Goal: Task Accomplishment & Management: Manage account settings

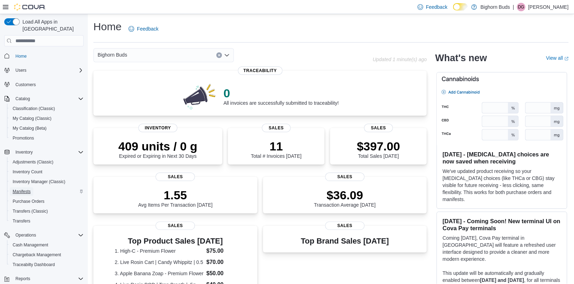
click at [30, 189] on span "Manifests" at bounding box center [22, 192] width 18 height 6
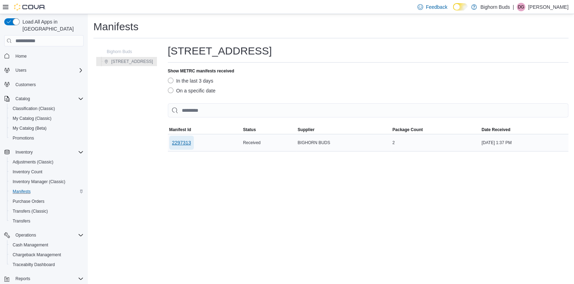
click at [175, 145] on span "2297313" at bounding box center [181, 142] width 19 height 7
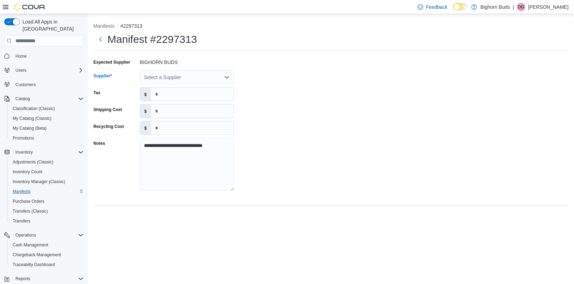
click at [199, 76] on div "Select a Supplier" at bounding box center [187, 77] width 94 height 14
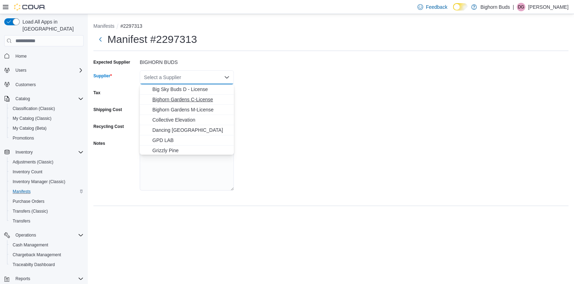
click at [196, 100] on span "Bighorn Gardens C-License" at bounding box center [190, 99] width 77 height 7
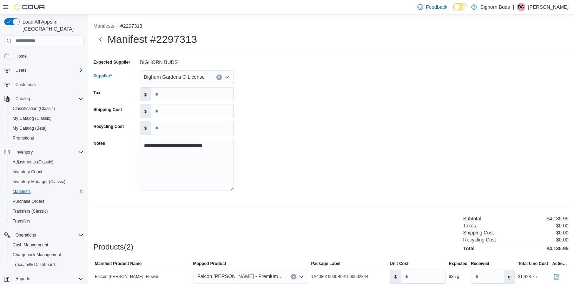
scroll to position [46, 0]
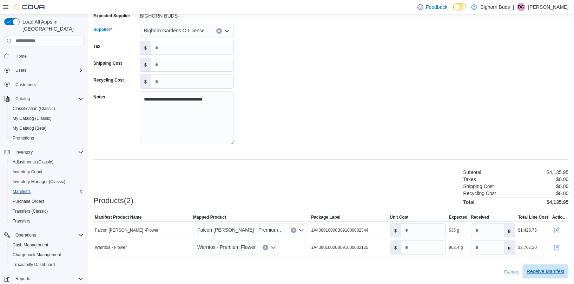
click at [547, 269] on span "Receive Manifest" at bounding box center [546, 271] width 38 height 7
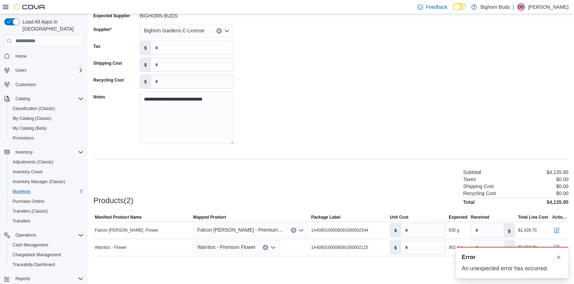
click at [384, 171] on div "Products(2) Subtotal $4,135.95 Taxes $0.00 Shipping Cost $0.00 Recycling Cost $…" at bounding box center [330, 186] width 475 height 37
click at [560, 259] on button "Dismiss toast" at bounding box center [559, 257] width 8 height 8
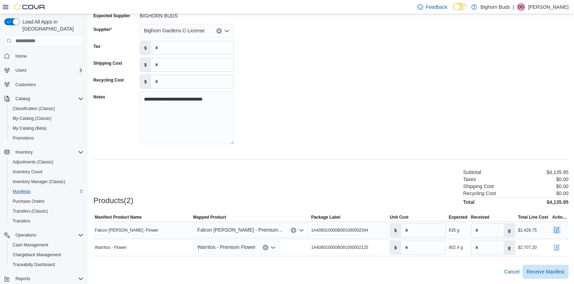
click at [556, 233] on button "button" at bounding box center [557, 230] width 8 height 8
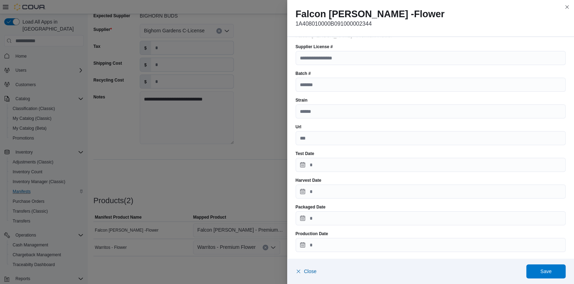
scroll to position [22, 0]
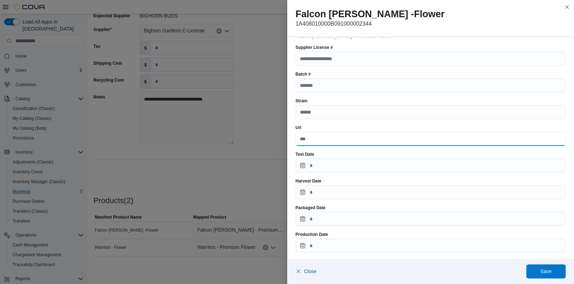
click at [336, 142] on input "Url" at bounding box center [431, 139] width 271 height 14
paste input "**********"
type input "**********"
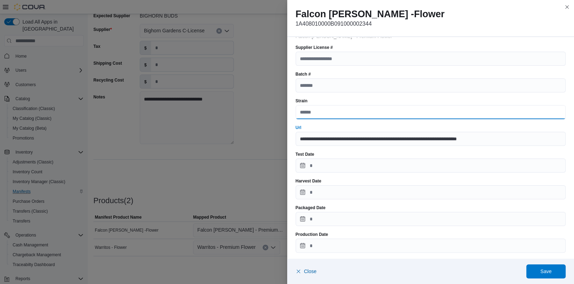
click at [338, 115] on input "Strain" at bounding box center [431, 112] width 271 height 14
type input "**********"
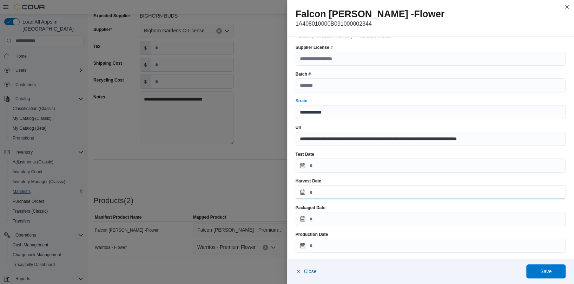
click at [344, 190] on input "Harvest Date" at bounding box center [431, 192] width 271 height 14
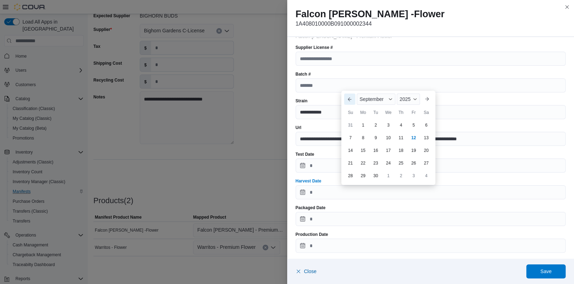
click at [353, 97] on button "Previous Month" at bounding box center [349, 98] width 11 height 11
click at [353, 97] on div "Su" at bounding box center [350, 99] width 11 height 11
click at [351, 91] on button "Previous Month" at bounding box center [349, 86] width 11 height 11
click at [352, 103] on button "Previous Month" at bounding box center [349, 98] width 11 height 11
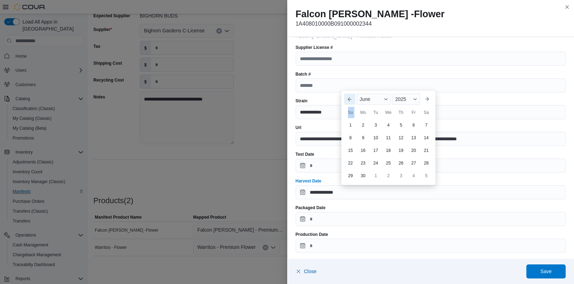
click at [352, 103] on button "Previous Month" at bounding box center [349, 98] width 11 height 11
click at [352, 103] on div "Su" at bounding box center [350, 99] width 11 height 11
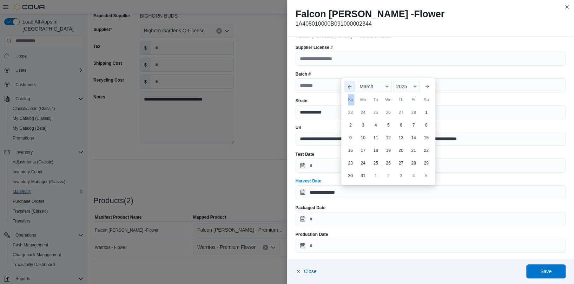
click at [350, 87] on button "Previous Month" at bounding box center [349, 86] width 11 height 11
click at [352, 104] on button "Previous Month" at bounding box center [349, 98] width 11 height 11
click at [352, 103] on button "Previous Month" at bounding box center [349, 98] width 11 height 11
click at [422, 98] on button "Next month" at bounding box center [427, 98] width 11 height 11
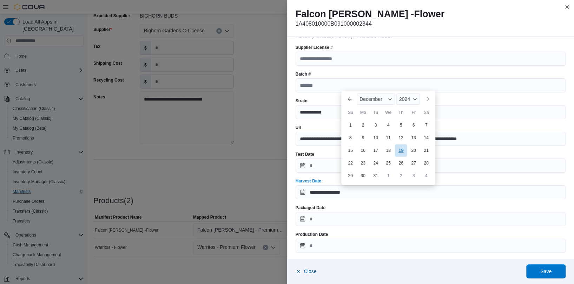
click at [403, 151] on div "19" at bounding box center [401, 150] width 12 height 12
type input "**********"
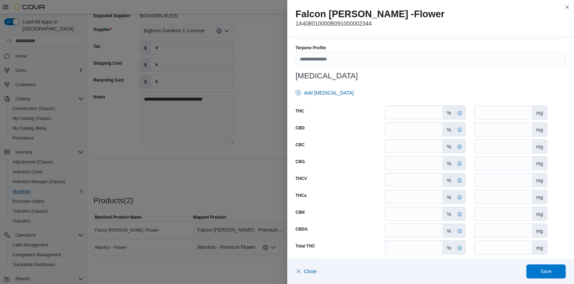
scroll to position [343, 0]
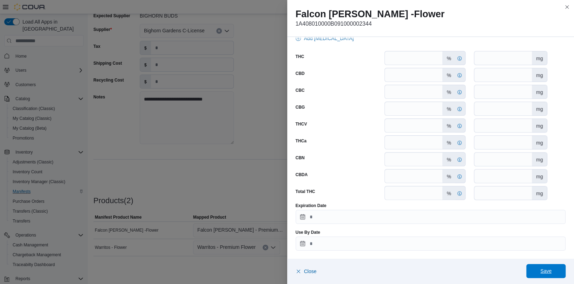
click at [540, 275] on span "Save" at bounding box center [546, 271] width 31 height 14
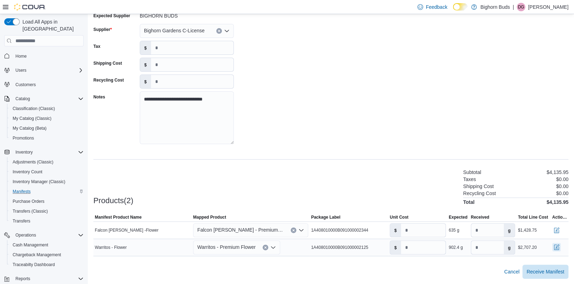
click at [559, 248] on button "button" at bounding box center [557, 247] width 8 height 8
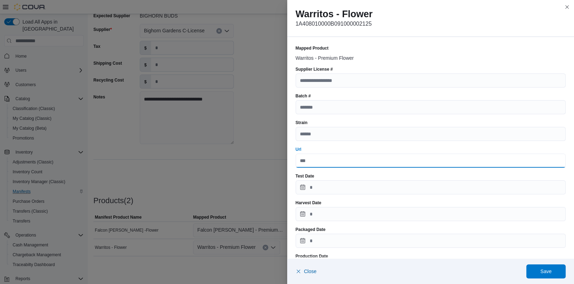
click at [329, 160] on input "Url" at bounding box center [431, 161] width 271 height 14
paste input "**********"
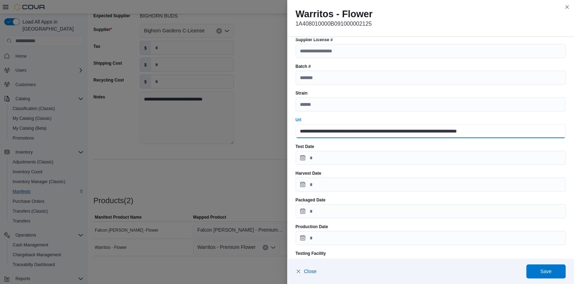
scroll to position [36, 0]
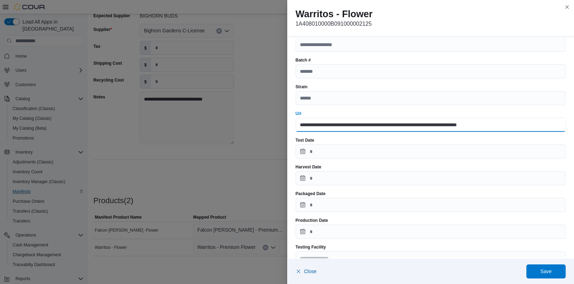
type input "**********"
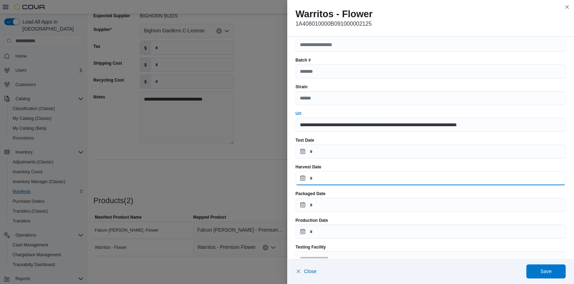
click at [338, 177] on input "Harvest Date" at bounding box center [431, 178] width 271 height 14
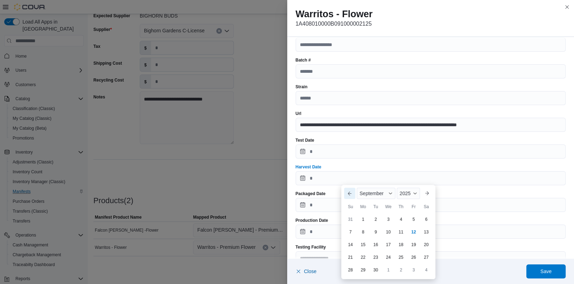
click at [353, 195] on button "Previous Month" at bounding box center [349, 193] width 11 height 11
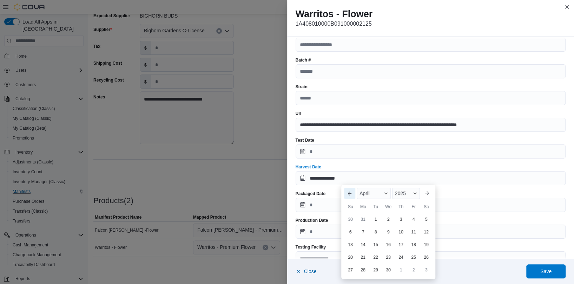
click at [353, 195] on button "Previous Month" at bounding box center [349, 193] width 11 height 11
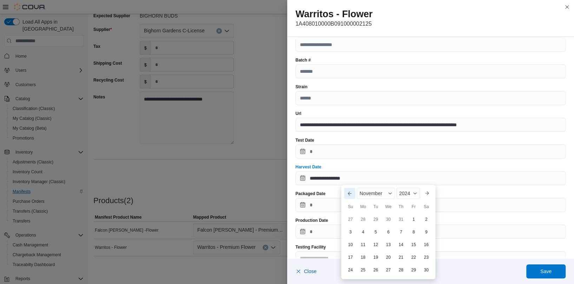
click at [353, 195] on button "Previous Month" at bounding box center [349, 193] width 11 height 11
click at [374, 244] on div "13" at bounding box center [376, 244] width 12 height 12
type input "**********"
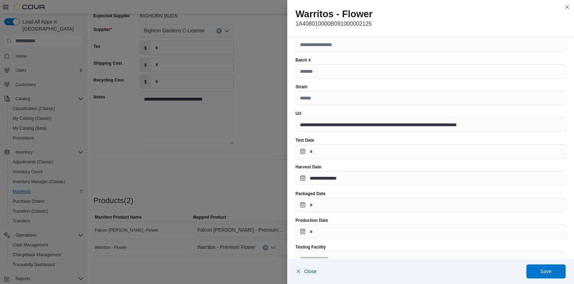
click at [372, 220] on div "Production Date" at bounding box center [431, 220] width 271 height 6
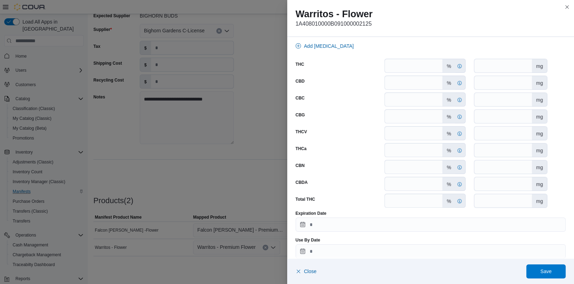
scroll to position [343, 0]
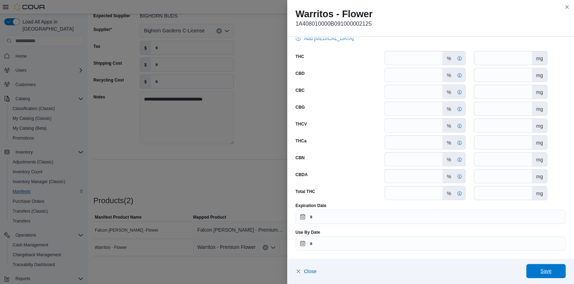
click at [550, 273] on span "Save" at bounding box center [546, 270] width 11 height 7
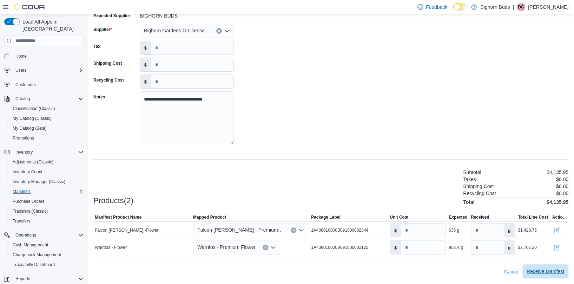
click at [531, 272] on span "Receive Manifest" at bounding box center [546, 271] width 38 height 7
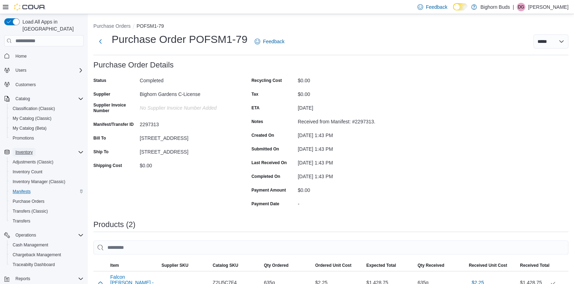
click at [26, 149] on span "Inventory" at bounding box center [23, 152] width 17 height 6
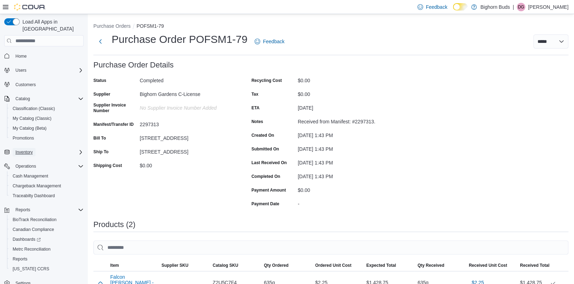
click at [26, 149] on span "Inventory" at bounding box center [23, 152] width 17 height 6
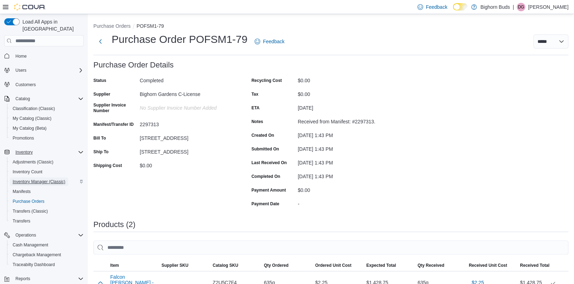
click at [48, 179] on span "Inventory Manager (Classic)" at bounding box center [39, 182] width 53 height 6
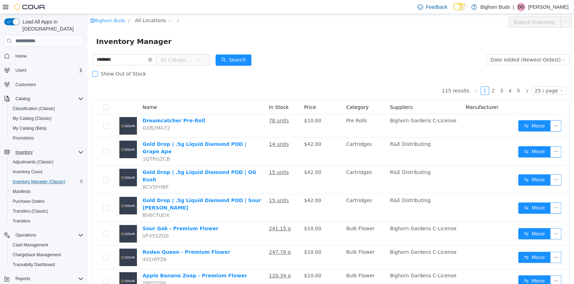
type input "********"
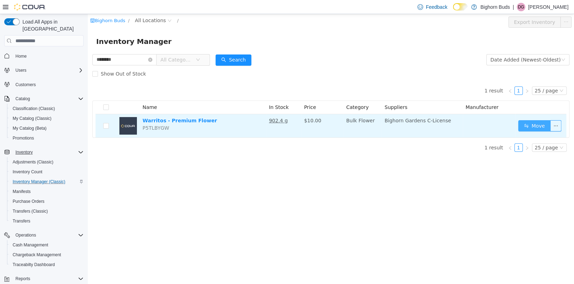
click at [535, 128] on button "Move" at bounding box center [535, 125] width 32 height 11
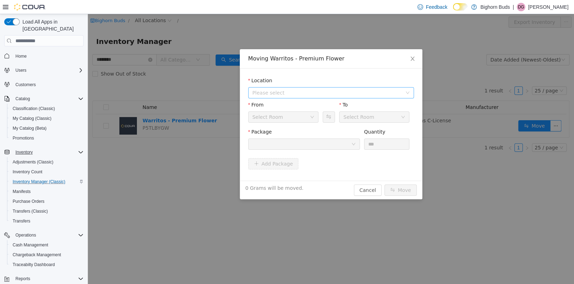
click at [317, 92] on span "Please select" at bounding box center [328, 92] width 150 height 7
click at [307, 115] on span "[STREET_ADDRESS]" at bounding box center [338, 117] width 148 height 9
click at [337, 145] on div at bounding box center [302, 144] width 99 height 11
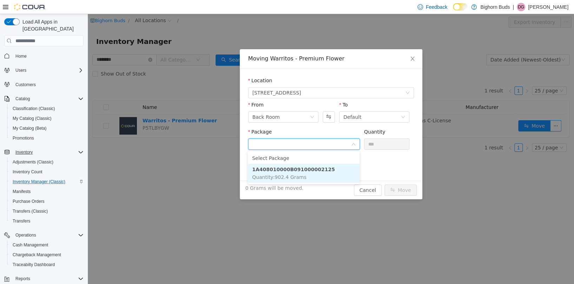
click at [326, 173] on li "1A408010000B091000002125 Quantity : 902.4 Grams" at bounding box center [304, 173] width 112 height 19
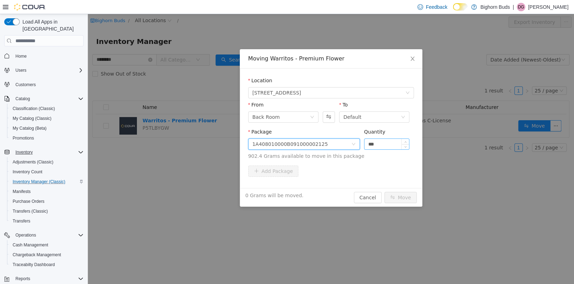
click at [381, 147] on input "***" at bounding box center [387, 144] width 45 height 11
click at [377, 143] on input "********" at bounding box center [387, 144] width 45 height 11
type input "*****"
click at [406, 196] on button "Move" at bounding box center [401, 197] width 32 height 11
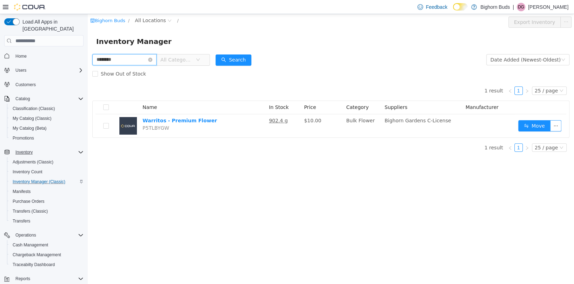
click at [129, 56] on input "********" at bounding box center [124, 59] width 64 height 11
type input "******"
click at [243, 59] on button "Search" at bounding box center [234, 59] width 36 height 11
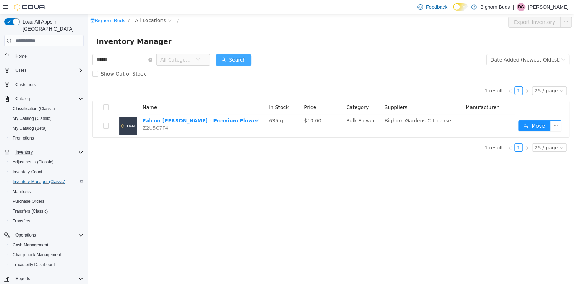
click at [225, 60] on button "Search" at bounding box center [234, 59] width 36 height 11
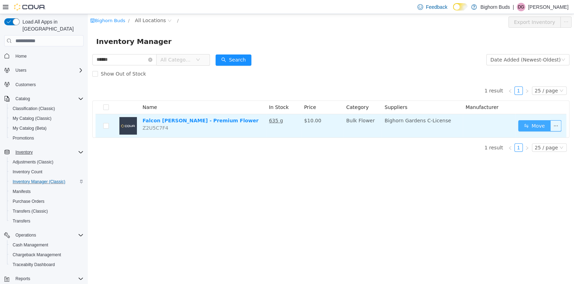
click at [546, 129] on button "Move" at bounding box center [535, 125] width 32 height 11
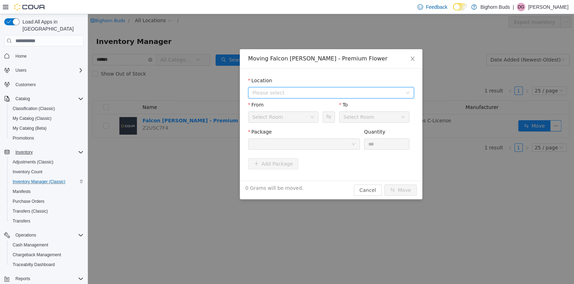
click at [312, 95] on span "Please select" at bounding box center [328, 92] width 150 height 7
click at [306, 118] on span "[STREET_ADDRESS]" at bounding box center [338, 117] width 148 height 9
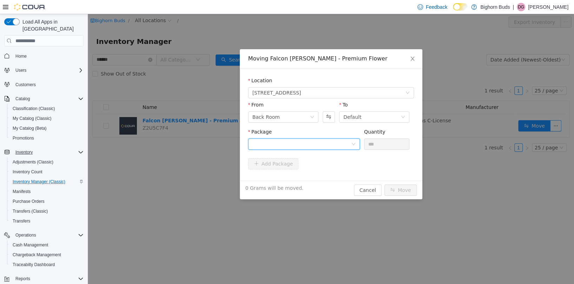
click at [347, 145] on div at bounding box center [302, 144] width 99 height 11
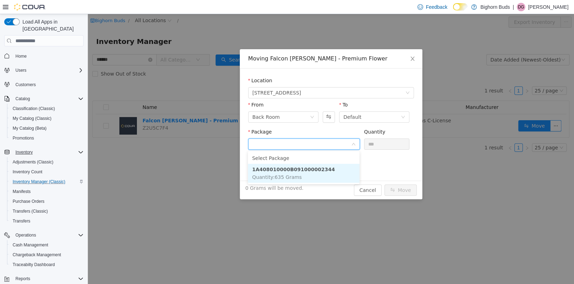
click at [339, 169] on li "1A408010000B091000002344 Quantity : 635 Grams" at bounding box center [304, 173] width 112 height 19
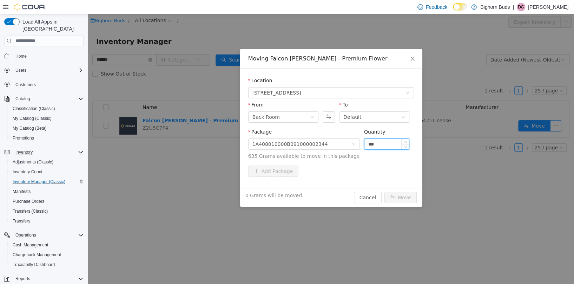
click at [399, 143] on input "***" at bounding box center [387, 144] width 45 height 11
type input "*****"
click at [411, 200] on button "Move" at bounding box center [401, 197] width 32 height 11
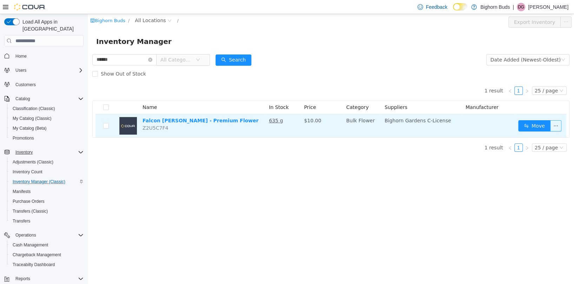
click at [556, 128] on button "button" at bounding box center [556, 125] width 11 height 11
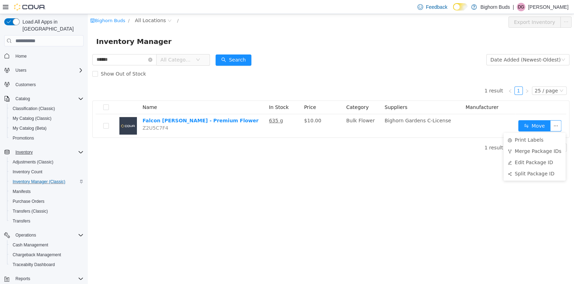
click at [432, 170] on div "Bighorn Buds / All Locations / Export Inventory Inventory Manager ****** All Ca…" at bounding box center [331, 149] width 487 height 270
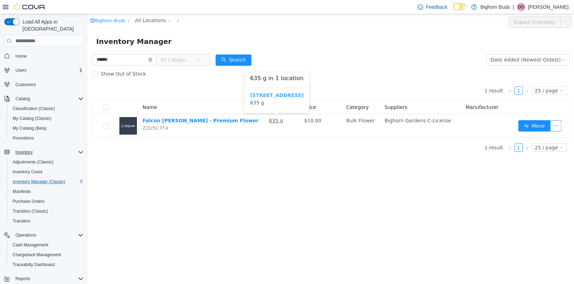
click at [275, 95] on b "[STREET_ADDRESS]" at bounding box center [277, 95] width 54 height 6
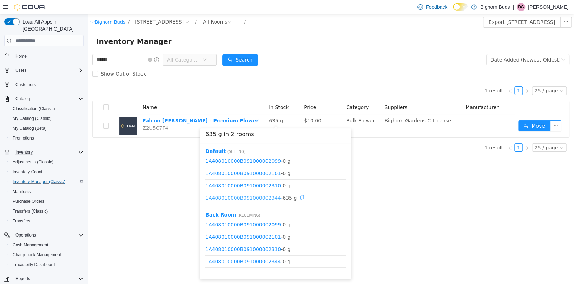
click at [270, 197] on link "1A408010000B091000002344" at bounding box center [244, 198] width 76 height 6
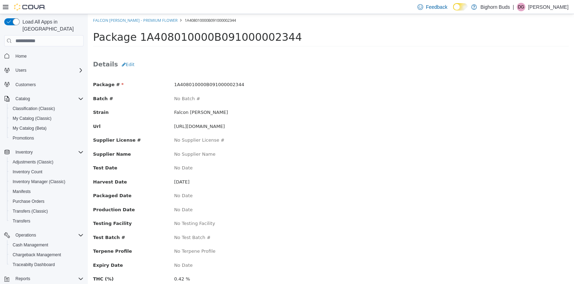
scroll to position [1, 0]
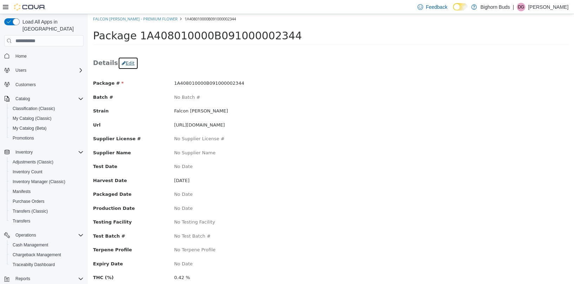
click at [127, 63] on button "Edit" at bounding box center [128, 63] width 20 height 13
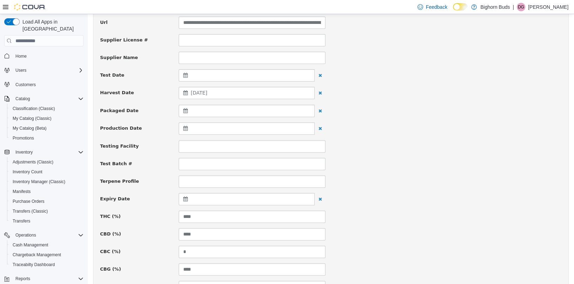
scroll to position [0, 0]
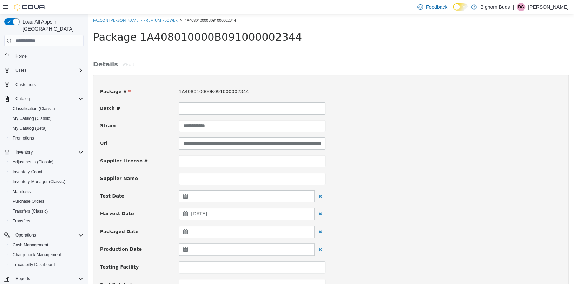
click at [172, 30] on div "Package 1A408010000B091000002344" at bounding box center [331, 39] width 487 height 25
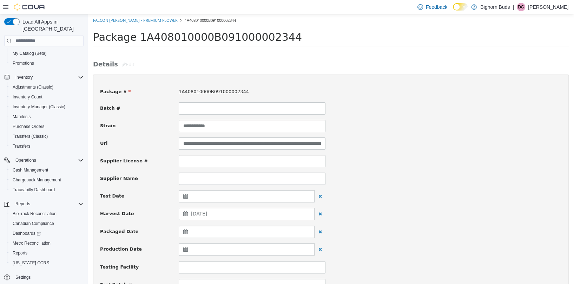
scroll to position [2, 0]
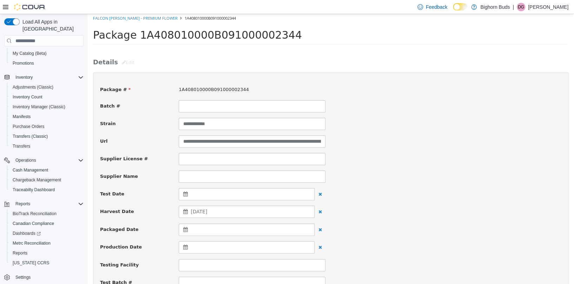
click at [122, 90] on span "Package #" at bounding box center [115, 89] width 31 height 5
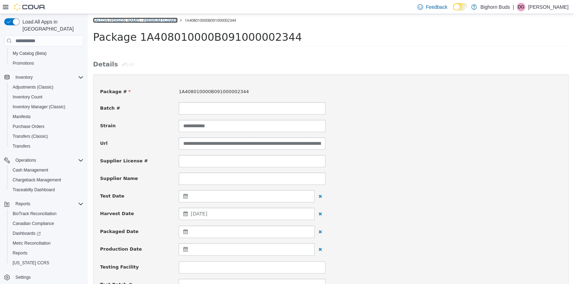
click at [154, 20] on link "Falcon [PERSON_NAME] - Premium Flower" at bounding box center [135, 20] width 85 height 5
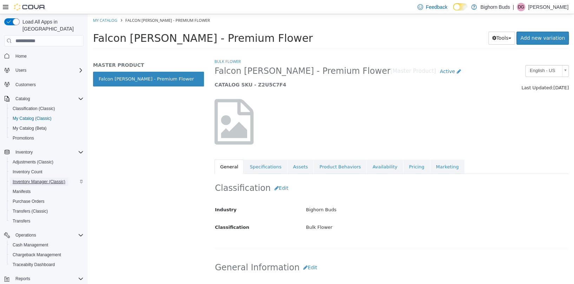
click at [38, 179] on span "Inventory Manager (Classic)" at bounding box center [39, 182] width 53 height 6
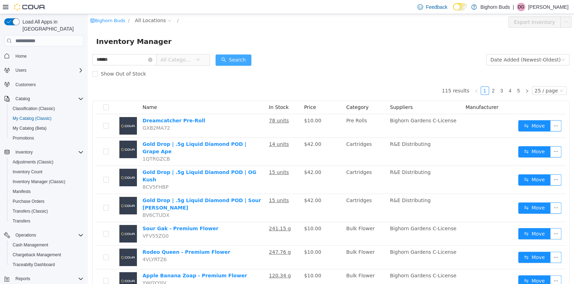
type input "******"
click at [232, 63] on button "Search" at bounding box center [234, 59] width 36 height 11
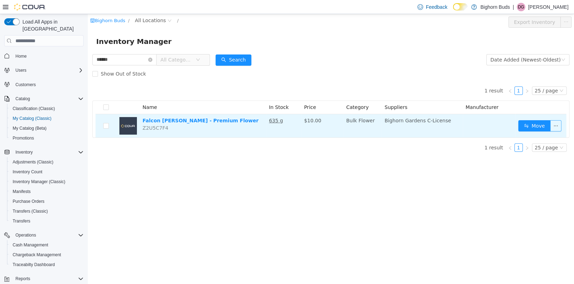
click at [557, 129] on button "button" at bounding box center [556, 125] width 11 height 11
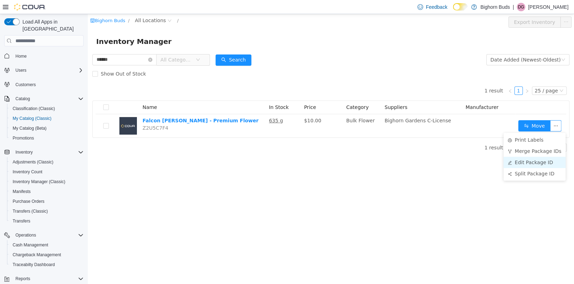
click at [550, 165] on li "Edit Package ID" at bounding box center [535, 162] width 62 height 11
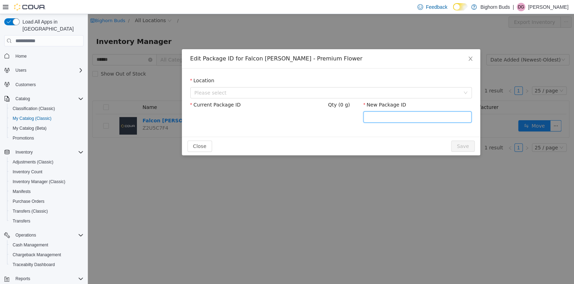
click at [437, 120] on input "New Package ID" at bounding box center [418, 116] width 109 height 11
click at [470, 60] on icon "icon: close" at bounding box center [471, 59] width 6 height 6
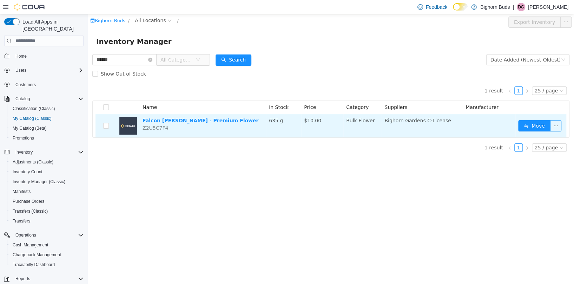
click at [560, 129] on button "button" at bounding box center [556, 125] width 11 height 11
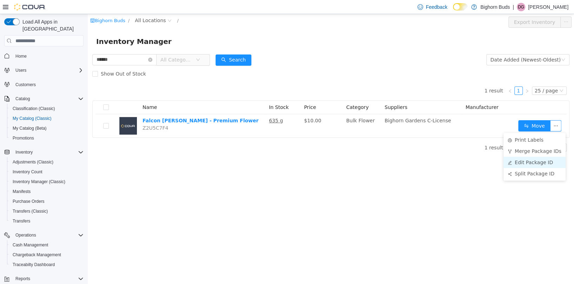
click at [543, 162] on li "Edit Package ID" at bounding box center [535, 162] width 62 height 11
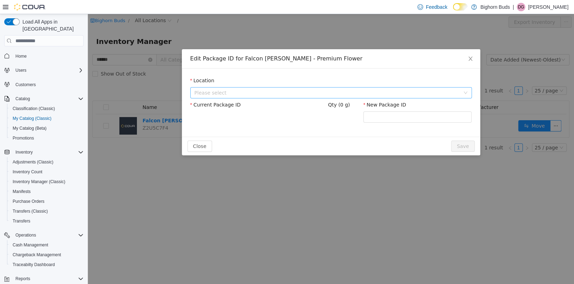
click at [290, 92] on span "Please select" at bounding box center [328, 92] width 266 height 7
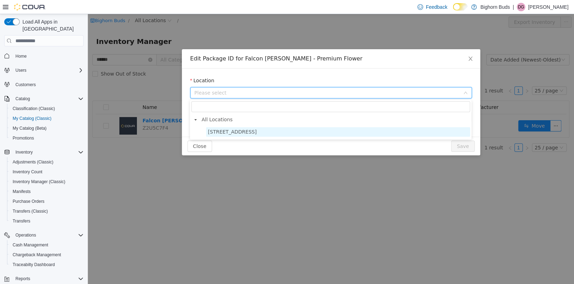
click at [273, 130] on span "[STREET_ADDRESS]" at bounding box center [338, 131] width 264 height 9
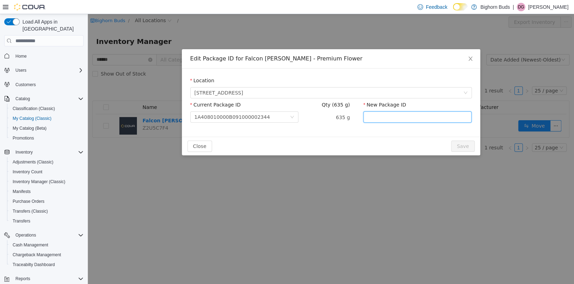
click at [387, 118] on input "New Package ID" at bounding box center [418, 116] width 109 height 11
paste input "**********"
type input "**********"
click at [471, 145] on button "Save" at bounding box center [462, 146] width 23 height 11
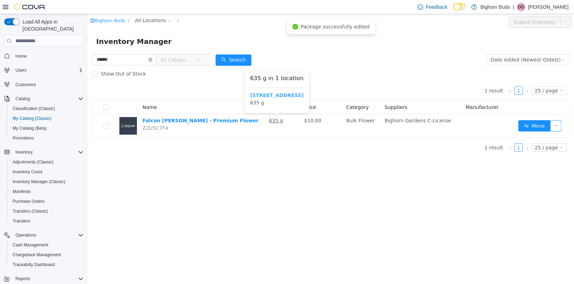
click at [274, 95] on b "[STREET_ADDRESS]" at bounding box center [277, 95] width 54 height 6
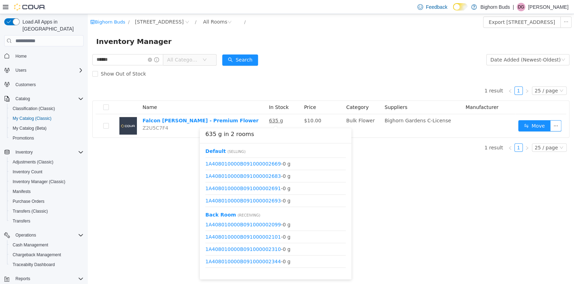
scroll to position [181, 0]
click at [408, 199] on div "Bighorn Buds / 2304 W. Main St / All Rooms / Export 2304 W. Main St Inventory I…" at bounding box center [331, 149] width 487 height 270
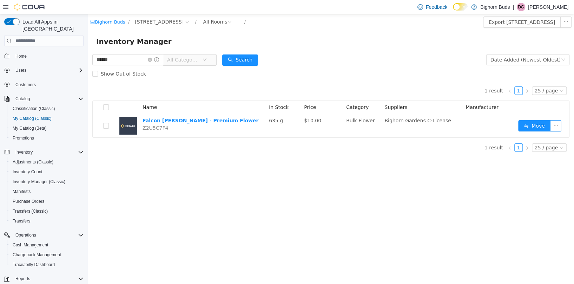
click at [282, 183] on div "Bighorn Buds / 2304 W. Main St / All Rooms / Export 2304 W. Main St Inventory I…" at bounding box center [331, 149] width 487 height 270
click at [351, 208] on div "Bighorn Buds / 2304 W. Main St / All Rooms / Export 2304 W. Main St Inventory I…" at bounding box center [331, 149] width 487 height 270
